Goal: Task Accomplishment & Management: Manage account settings

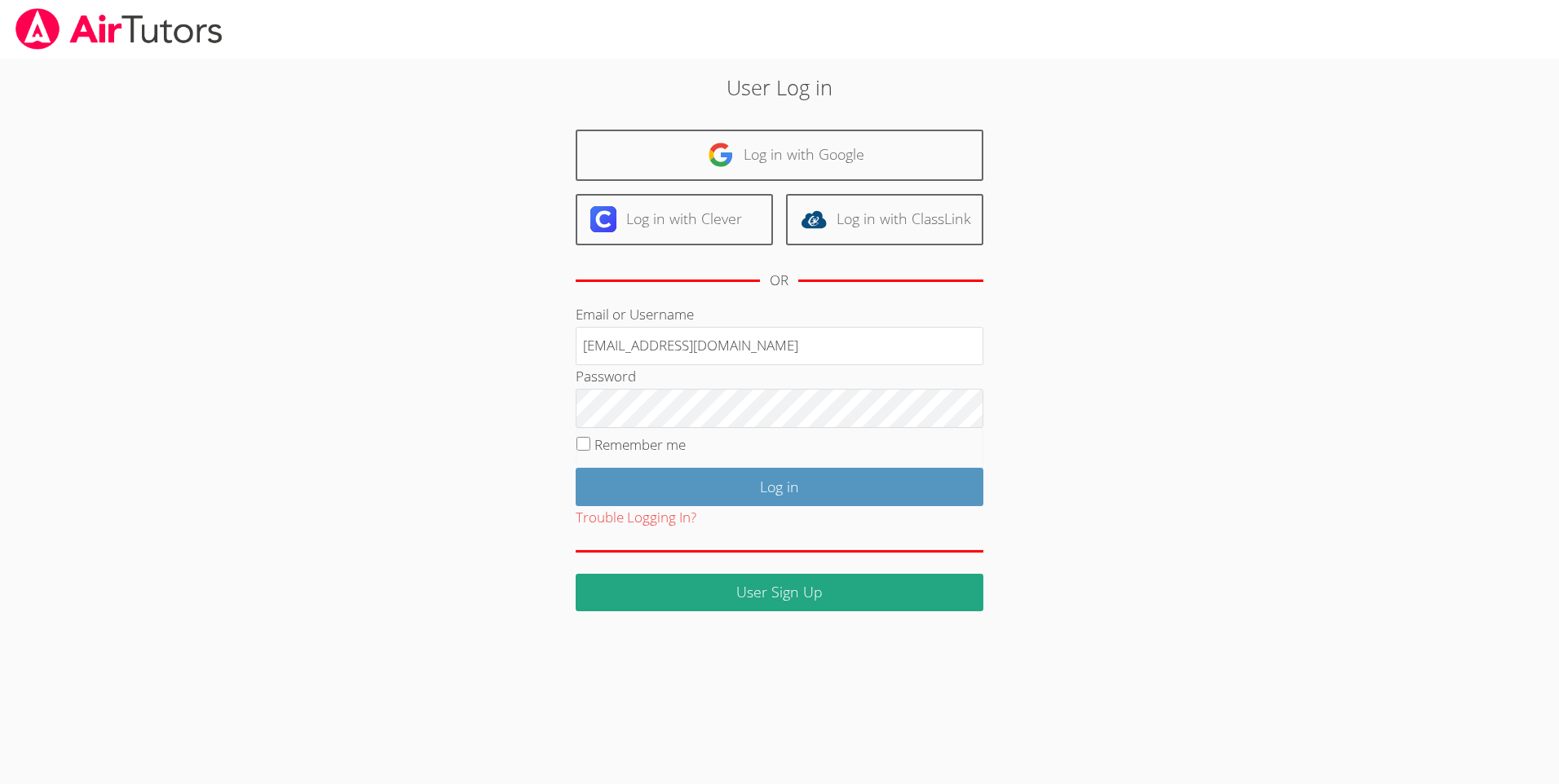
drag, startPoint x: 756, startPoint y: 354, endPoint x: 556, endPoint y: 359, distance: 200.1
click at [556, 359] on div "User Log in Log in with Google Log in with Clever Log in with ClassLink OR Emai…" at bounding box center [779, 341] width 842 height 539
type input "shfisher"
click at [576, 468] on input "Log in" at bounding box center [779, 487] width 407 height 38
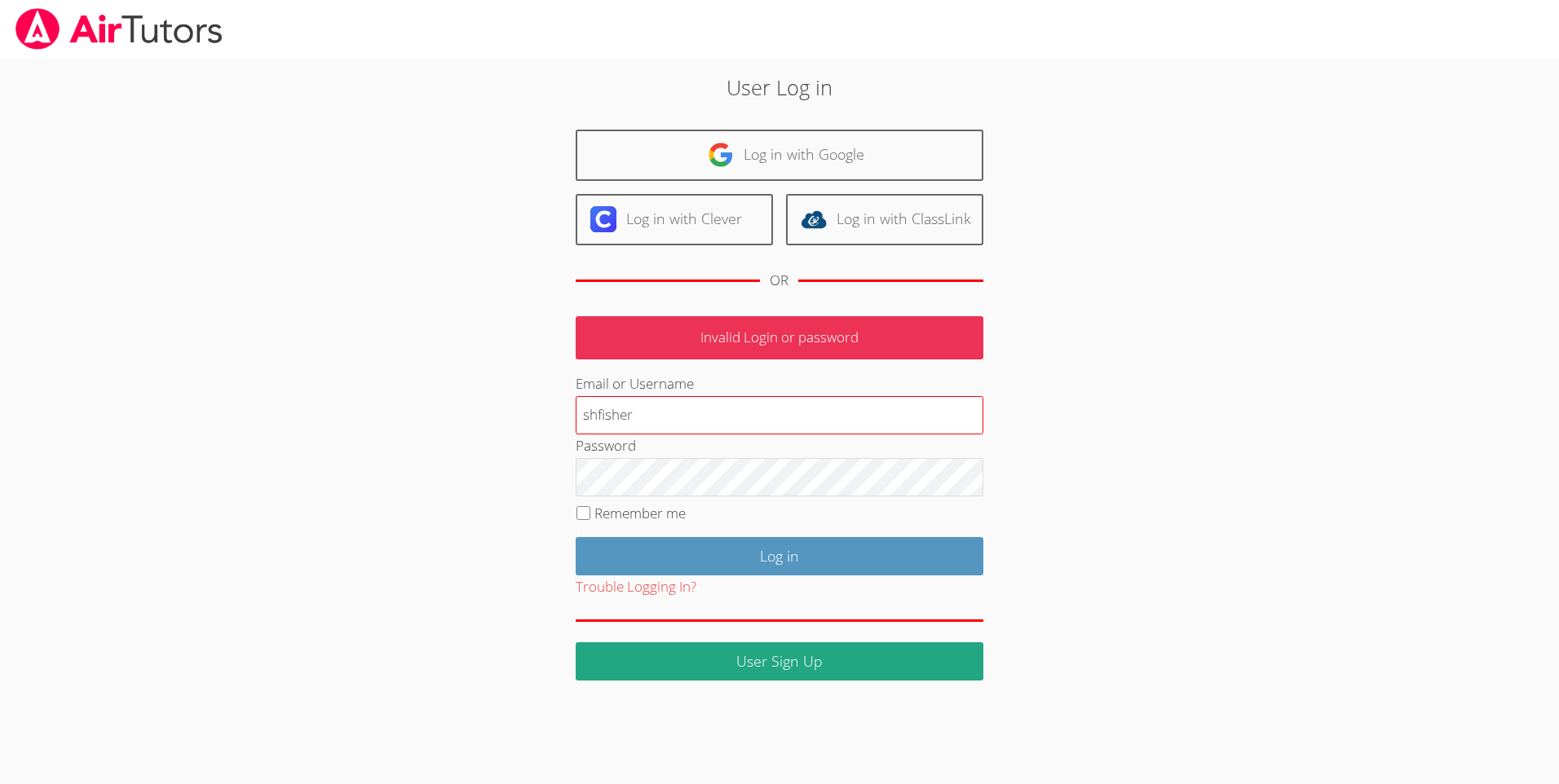
click at [667, 415] on input "shfisher" at bounding box center [779, 415] width 407 height 39
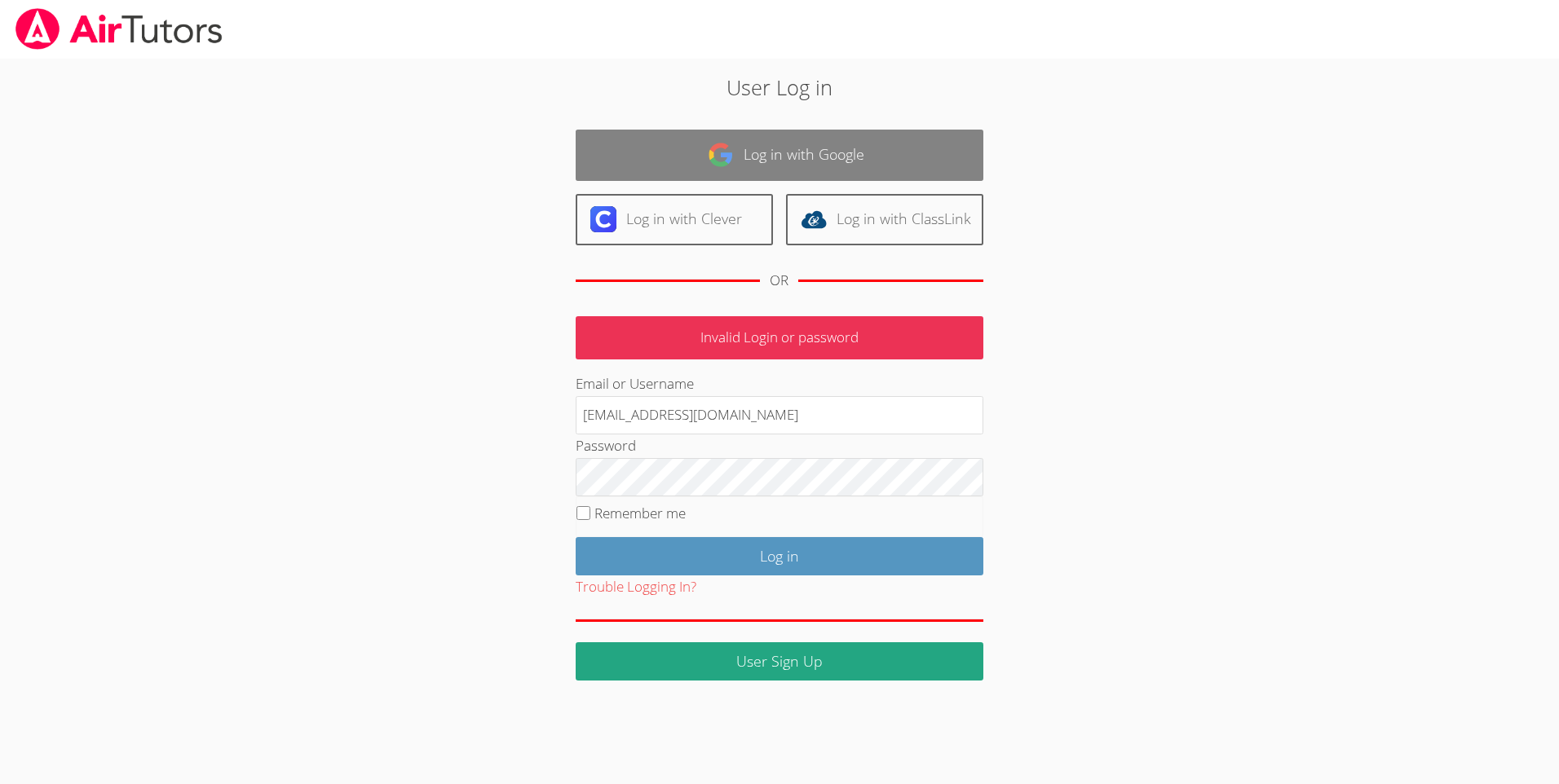
type input "shfisher2014@gmail.com"
click at [787, 157] on link "Log in with Google" at bounding box center [779, 155] width 407 height 51
